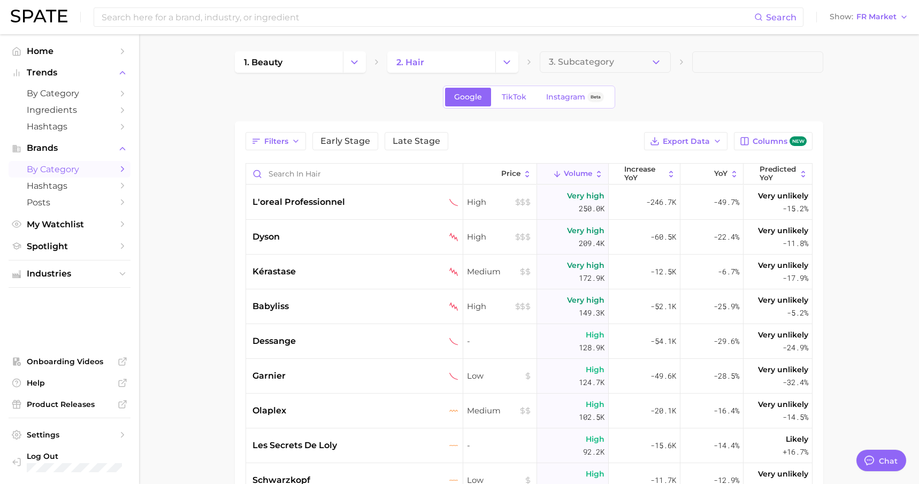
click at [186, 149] on main "1. beauty 2. hair 3. Subcategory Google TikTok Instagram Beta Filters Early Sta…" at bounding box center [529, 372] width 780 height 677
click at [49, 22] on link at bounding box center [39, 17] width 57 height 15
type textarea "x"
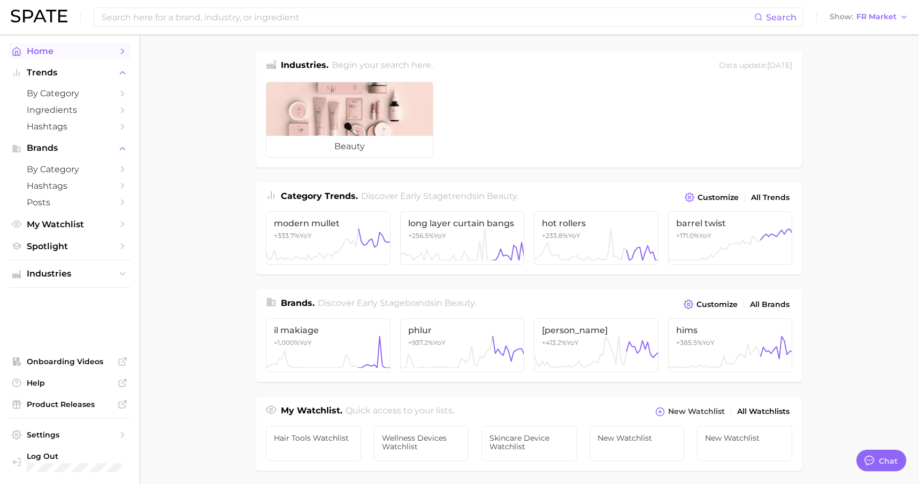
click at [46, 52] on span "Home" at bounding box center [70, 51] width 86 height 10
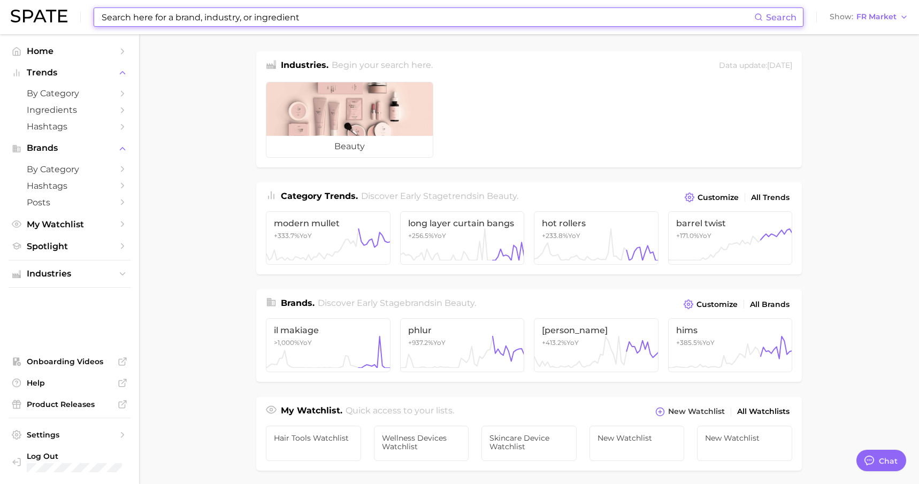
click at [314, 19] on input at bounding box center [428, 17] width 654 height 18
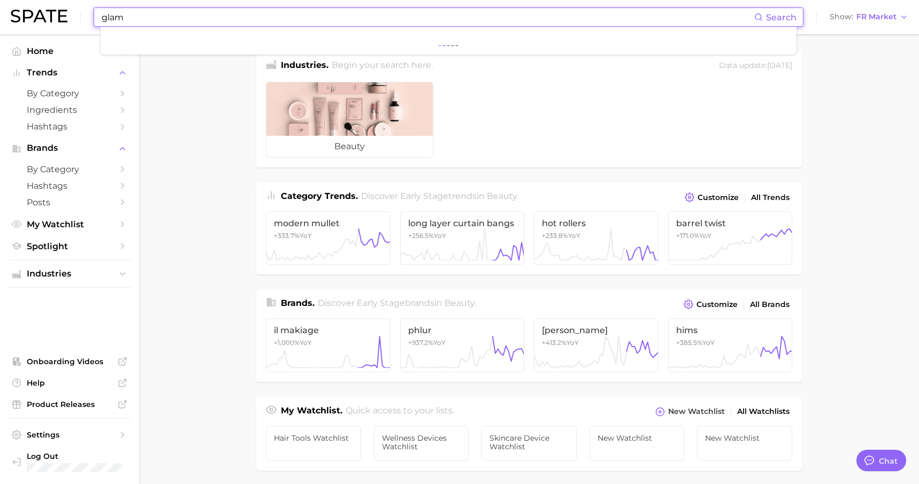
type input "glam"
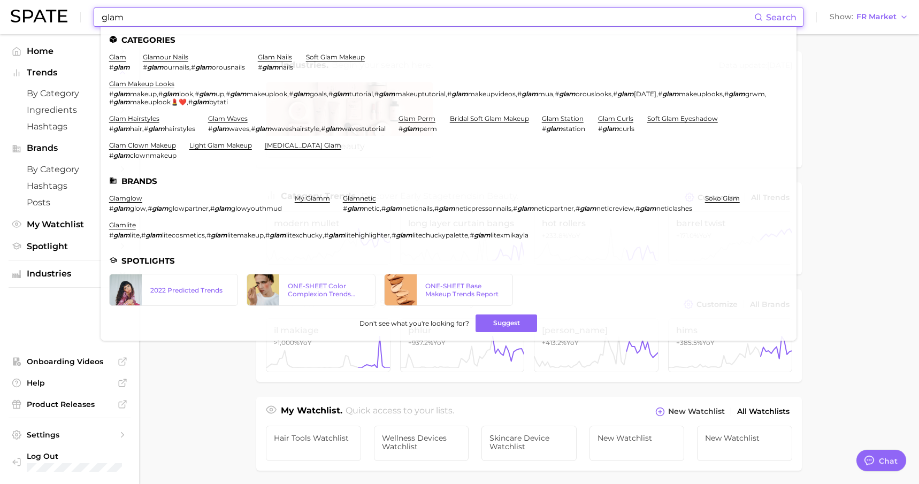
click at [842, 372] on main "Industries. Begin your search here. Data update: [DATE] beauty Category Trends …" at bounding box center [529, 438] width 780 height 809
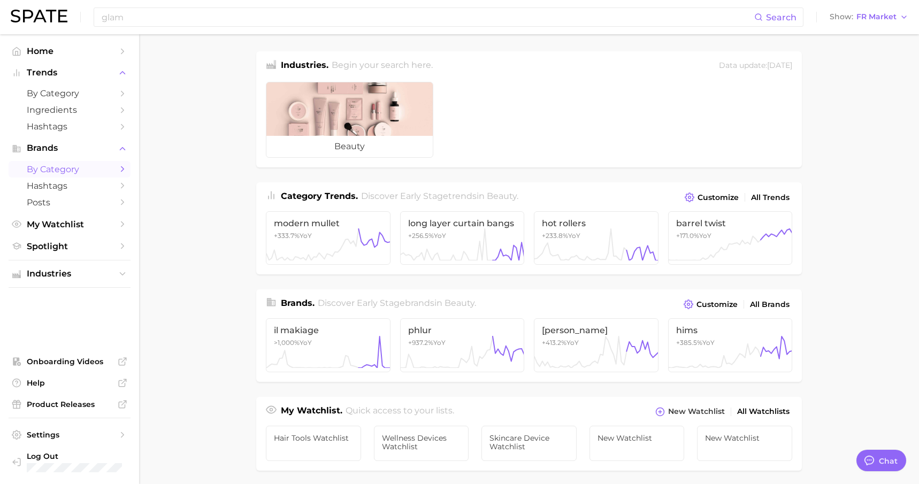
click at [60, 173] on span "by Category" at bounding box center [70, 169] width 86 height 10
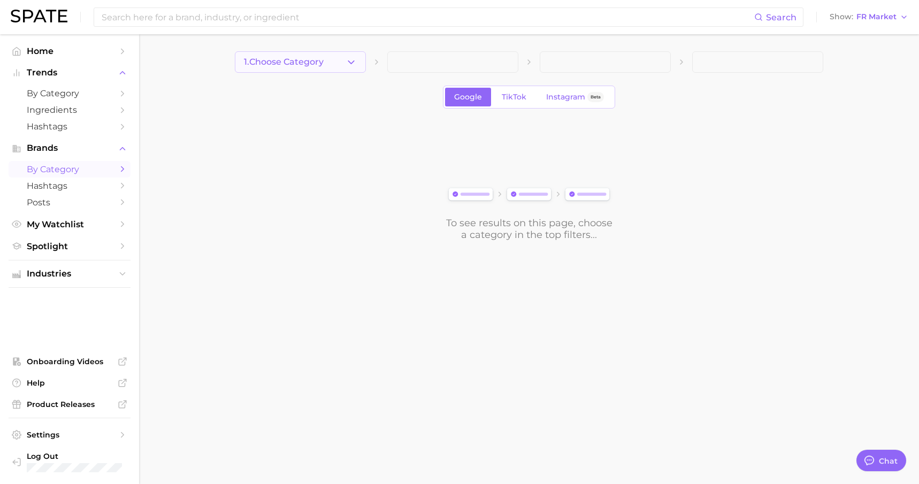
click at [348, 63] on icon "button" at bounding box center [351, 62] width 11 height 11
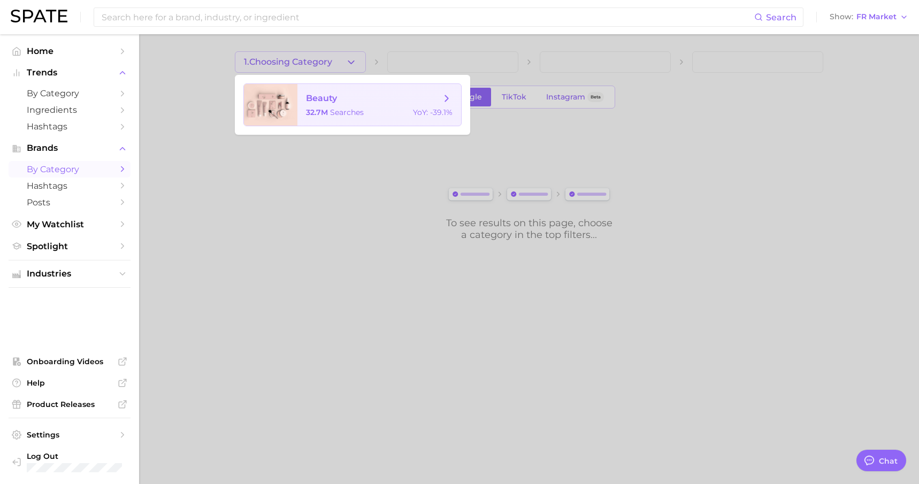
click at [341, 111] on span "searches" at bounding box center [347, 113] width 34 height 10
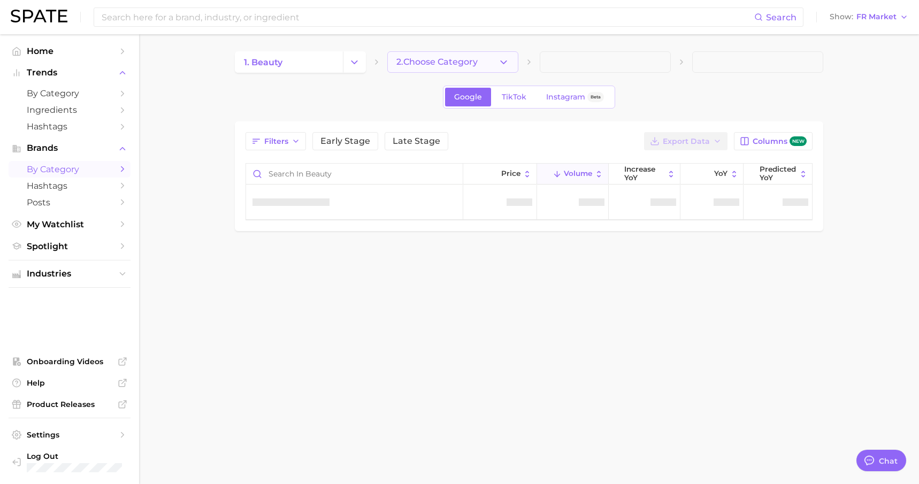
click at [504, 66] on icon "button" at bounding box center [503, 62] width 11 height 11
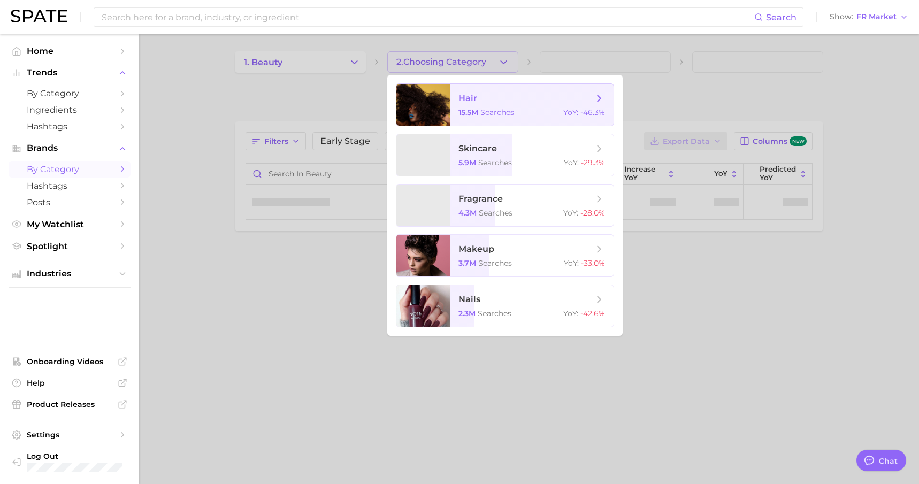
click at [503, 102] on span "hair" at bounding box center [525, 99] width 135 height 12
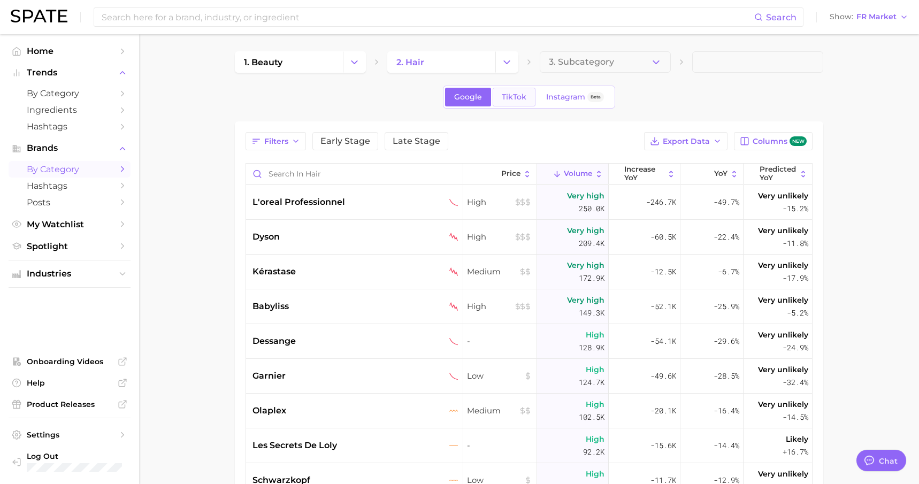
click at [508, 95] on span "TikTok" at bounding box center [514, 97] width 25 height 9
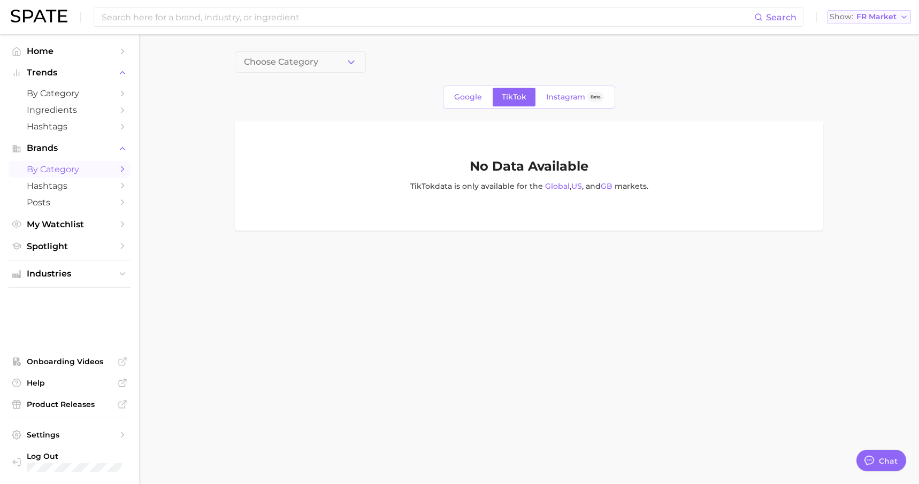
click at [891, 20] on span "FR Market" at bounding box center [876, 17] width 40 height 6
click at [879, 39] on span "[GEOGRAPHIC_DATA]" at bounding box center [873, 34] width 83 height 9
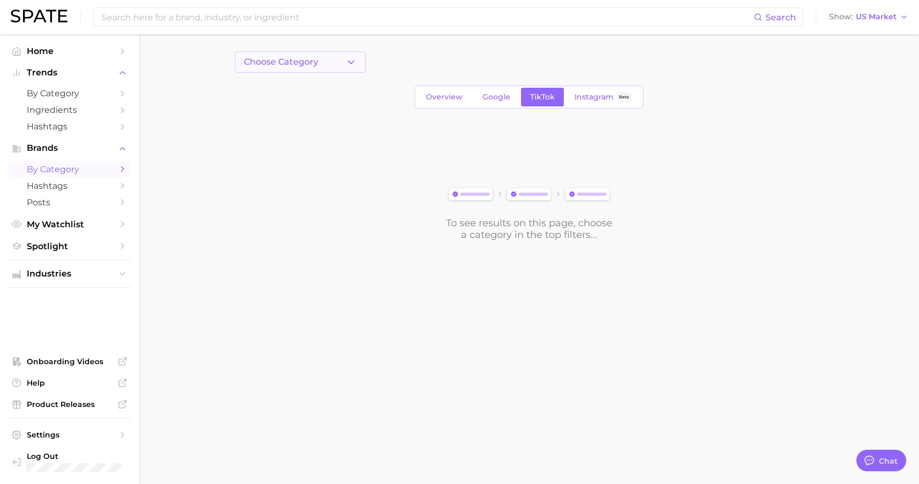
click at [346, 64] on icon "button" at bounding box center [351, 62] width 11 height 11
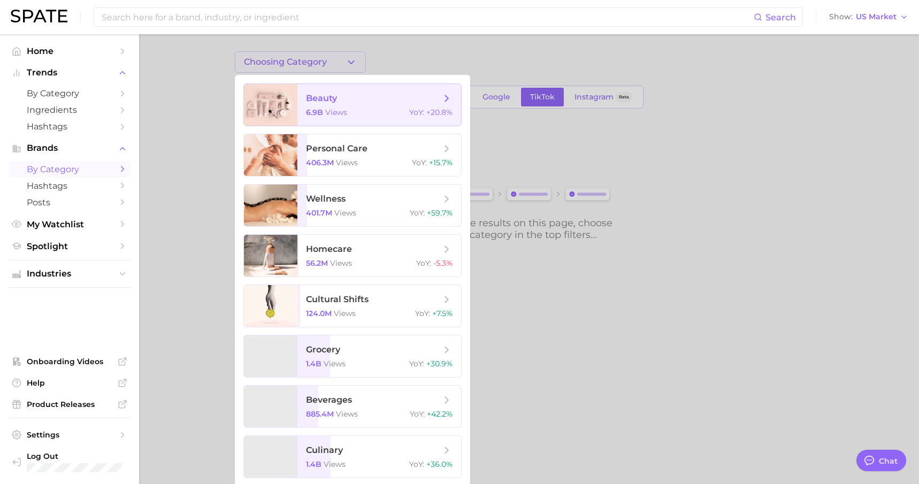
click at [343, 109] on span "views" at bounding box center [336, 113] width 22 height 10
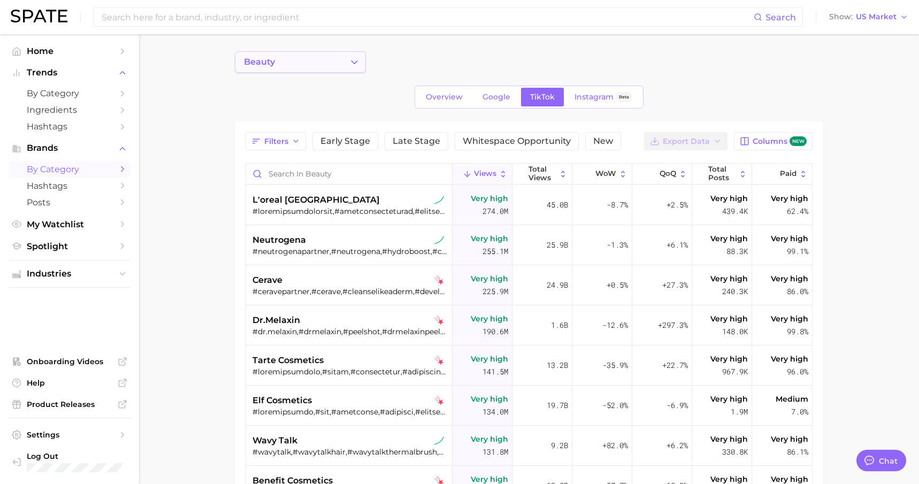
click at [357, 67] on icon "Change Category" at bounding box center [354, 62] width 11 height 11
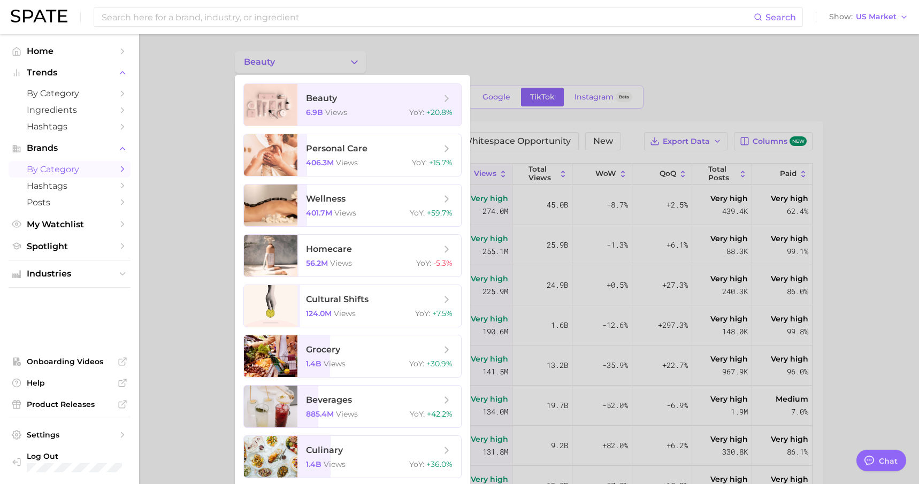
click at [357, 67] on div at bounding box center [459, 242] width 919 height 484
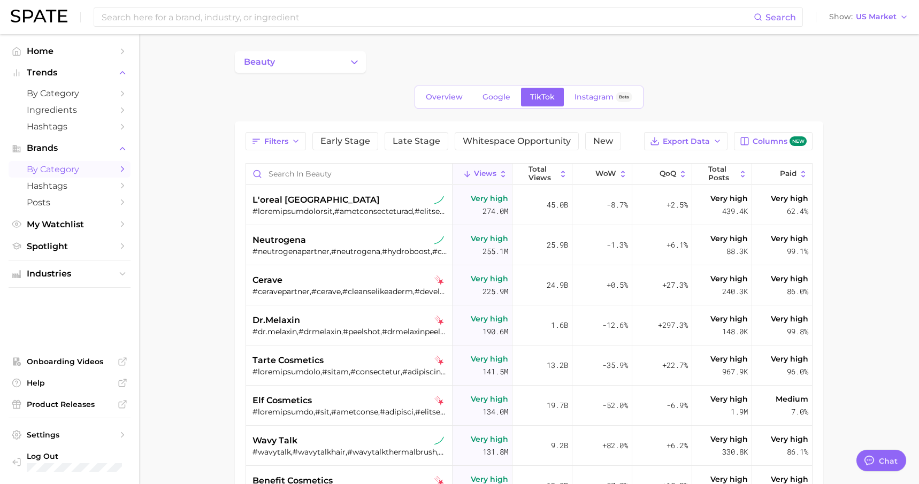
click at [830, 352] on main "beauty Overview Google TikTok Instagram Beta Filters Early Stage Late Stage Whi…" at bounding box center [529, 372] width 780 height 677
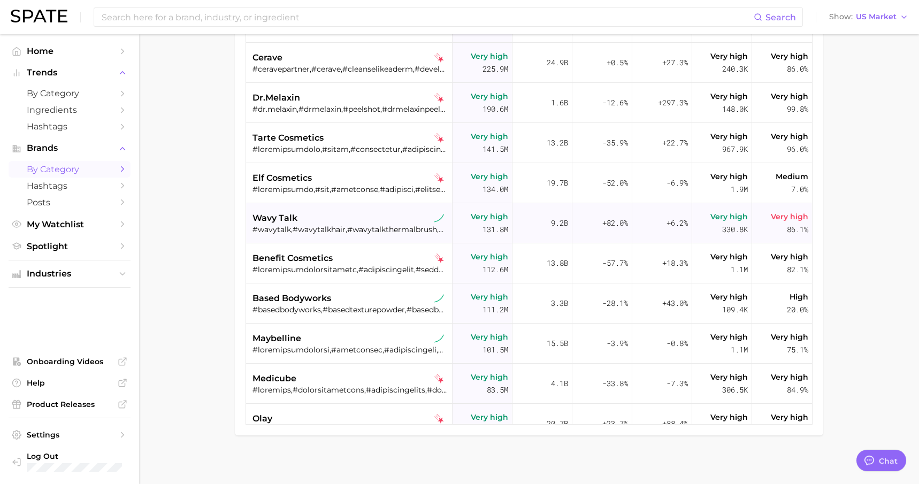
scroll to position [227, 0]
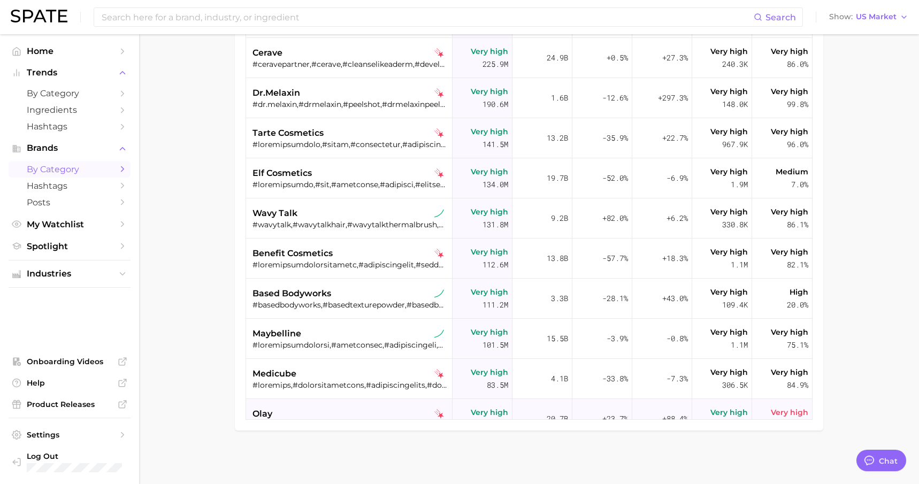
click at [364, 402] on div "olay #olaypartner,#olaycleansingmelts,#soakactivatewash,#olay,#olaysuperserum,#…" at bounding box center [350, 419] width 196 height 40
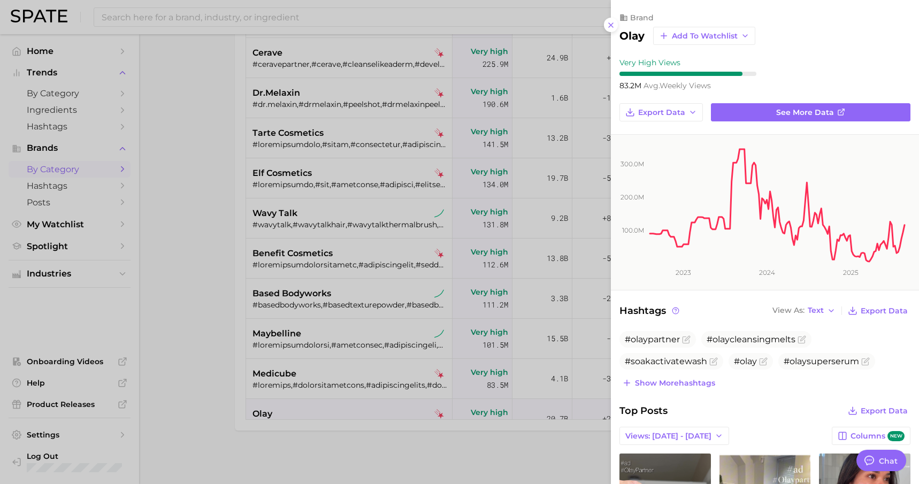
scroll to position [0, 0]
click at [613, 24] on icon at bounding box center [611, 25] width 9 height 9
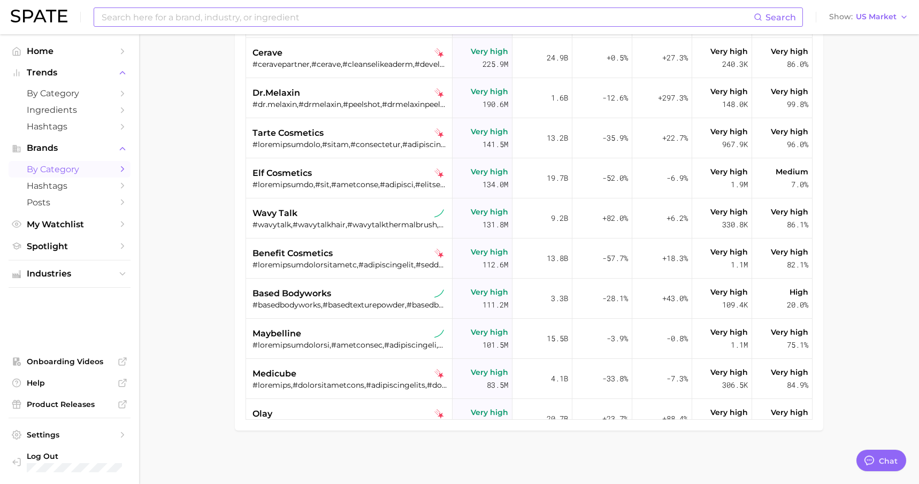
click at [472, 19] on input at bounding box center [427, 17] width 653 height 18
type input "dyson"
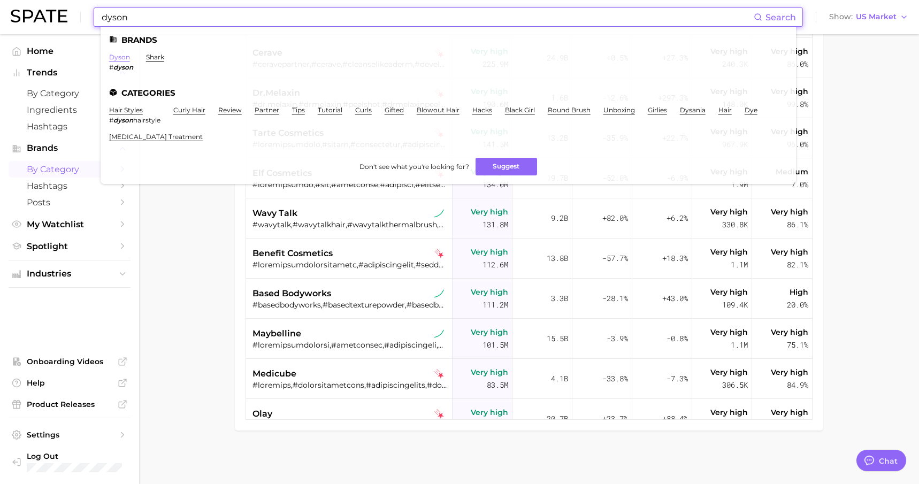
click at [115, 60] on link "dyson" at bounding box center [119, 57] width 21 height 8
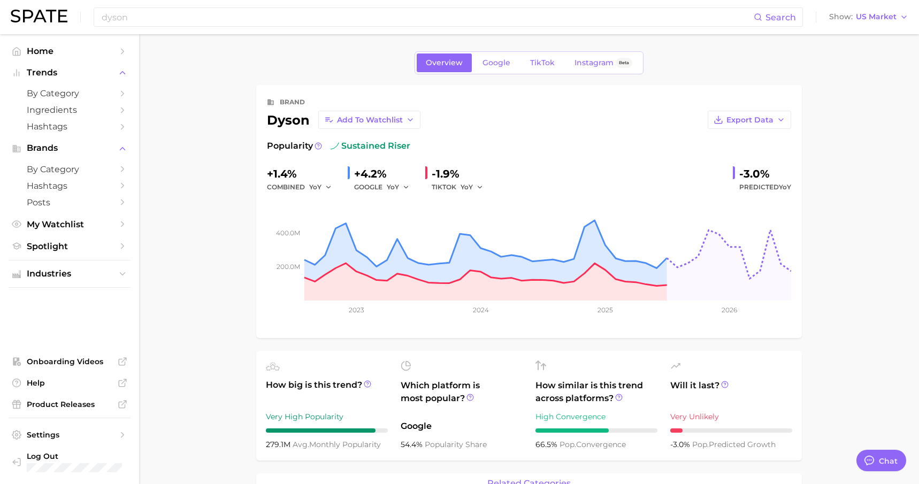
click at [870, 224] on main "Overview Google TikTok Instagram Beta brand dyson Add to Watchlist Export Data …" at bounding box center [529, 488] width 780 height 908
click at [543, 63] on span "TikTok" at bounding box center [542, 62] width 25 height 9
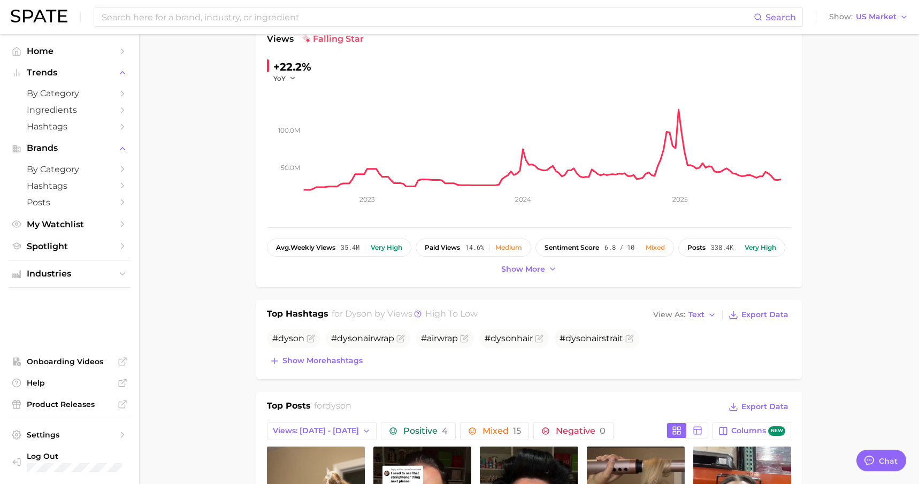
scroll to position [128, 0]
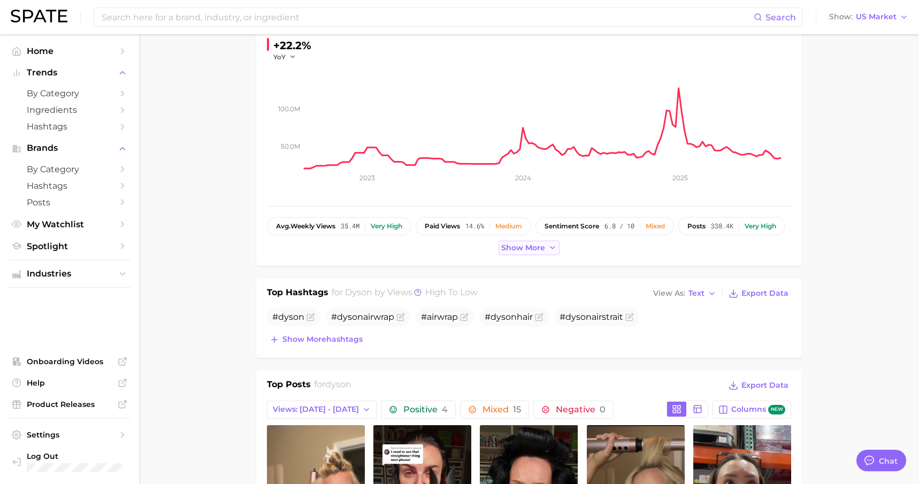
click at [527, 249] on span "Show more" at bounding box center [523, 247] width 44 height 9
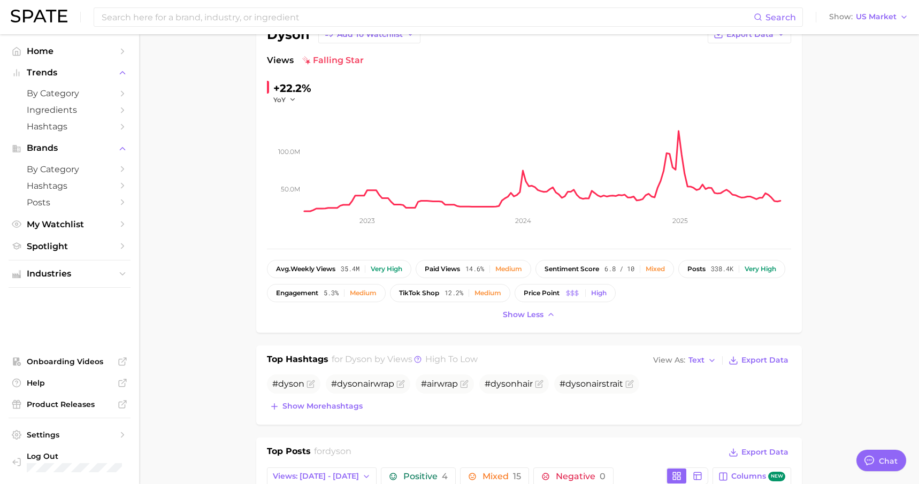
scroll to position [64, 0]
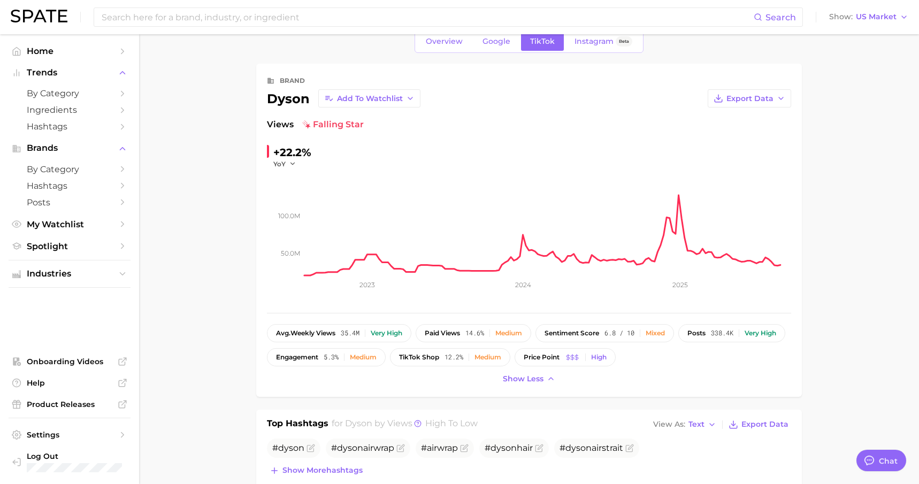
scroll to position [0, 0]
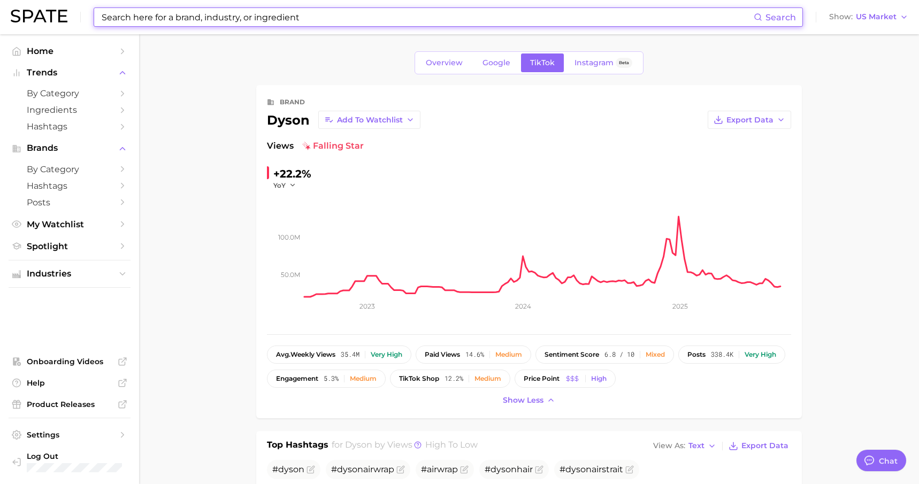
click at [164, 18] on input at bounding box center [427, 17] width 653 height 18
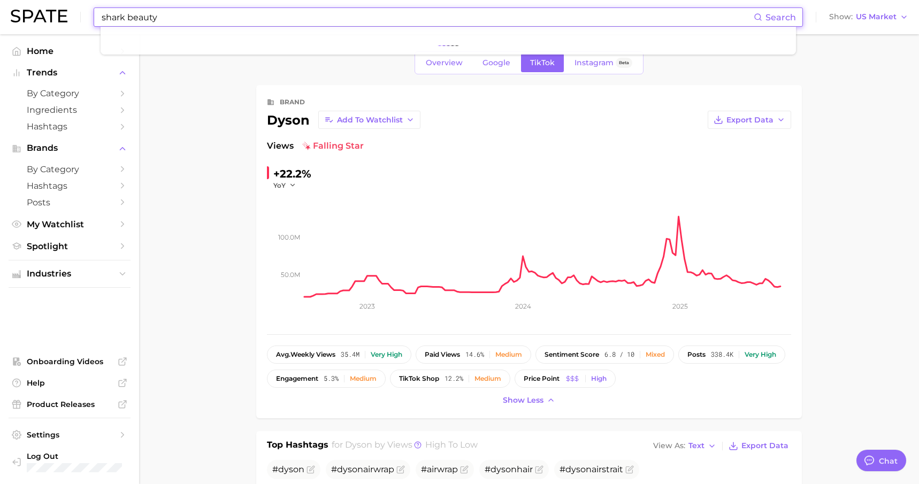
type input "shark beauty"
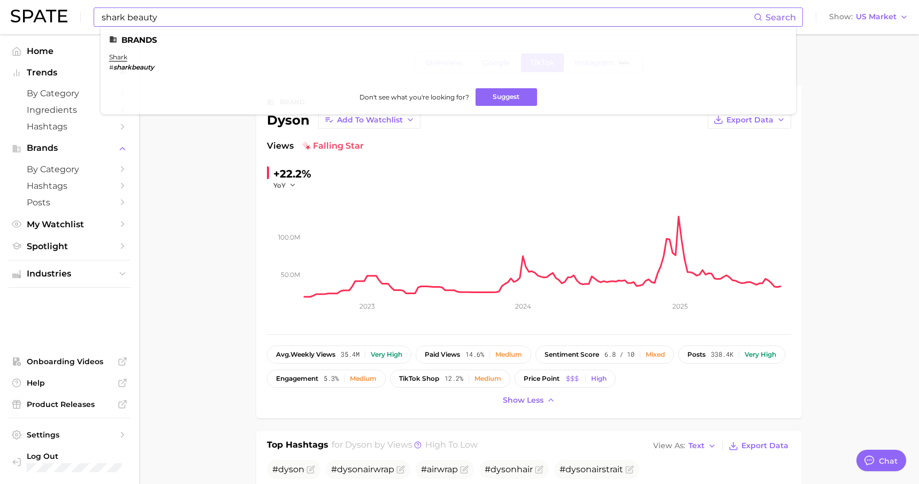
click at [137, 67] on em "sharkbeauty" at bounding box center [133, 67] width 41 height 8
click at [140, 71] on em "sharkbeauty" at bounding box center [133, 67] width 41 height 8
click at [119, 59] on link "shark" at bounding box center [118, 57] width 18 height 8
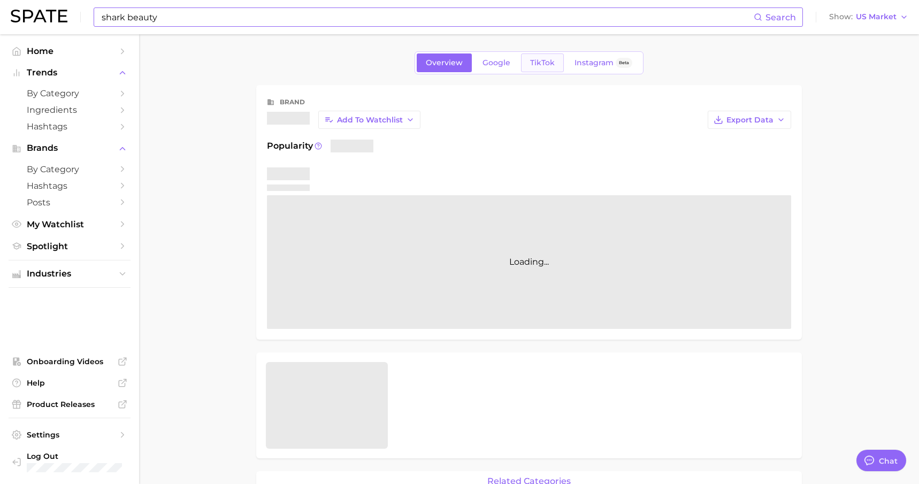
click at [535, 67] on span "TikTok" at bounding box center [542, 62] width 25 height 9
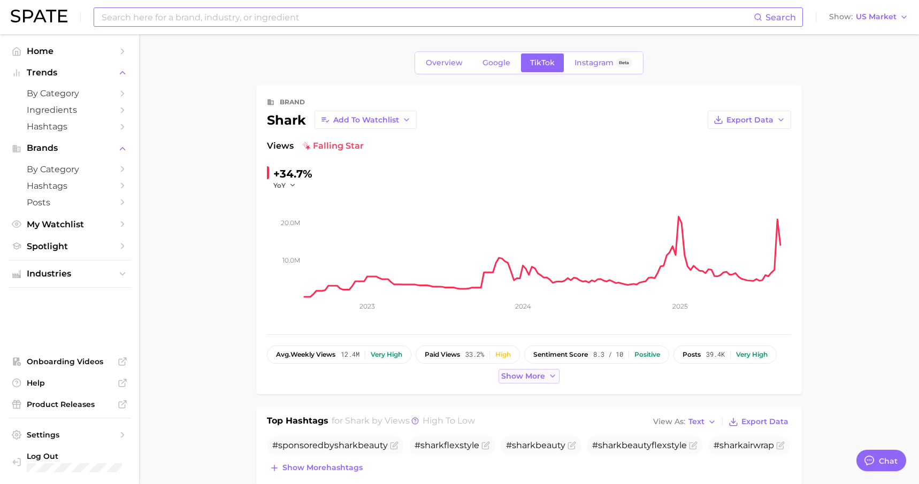
click at [546, 377] on button "Show more" at bounding box center [528, 376] width 61 height 14
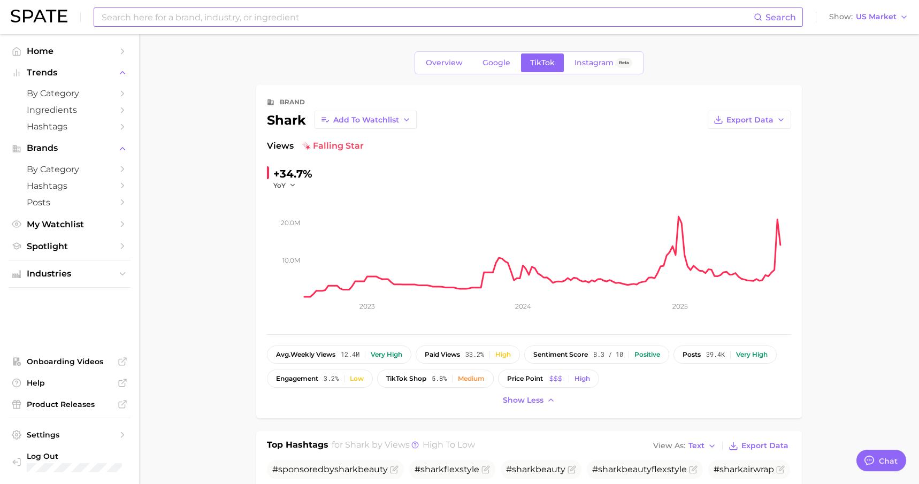
click at [591, 70] on link "Instagram Beta" at bounding box center [603, 62] width 76 height 19
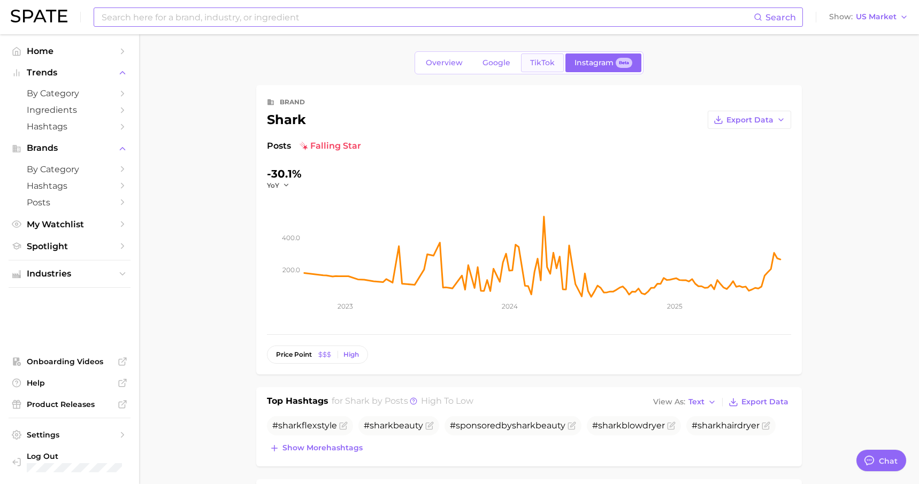
click at [538, 65] on span "TikTok" at bounding box center [542, 62] width 25 height 9
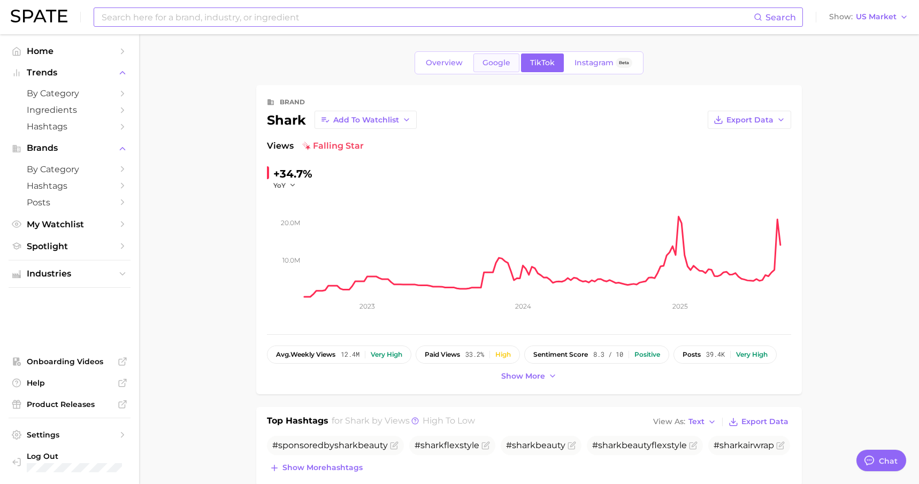
click at [497, 63] on span "Google" at bounding box center [496, 62] width 28 height 9
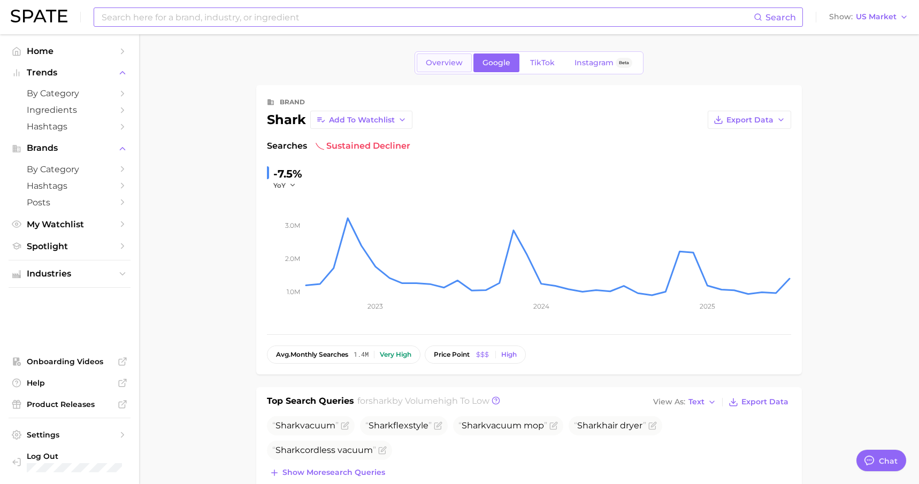
click at [449, 63] on span "Overview" at bounding box center [444, 62] width 37 height 9
